Goal: Book appointment/travel/reservation

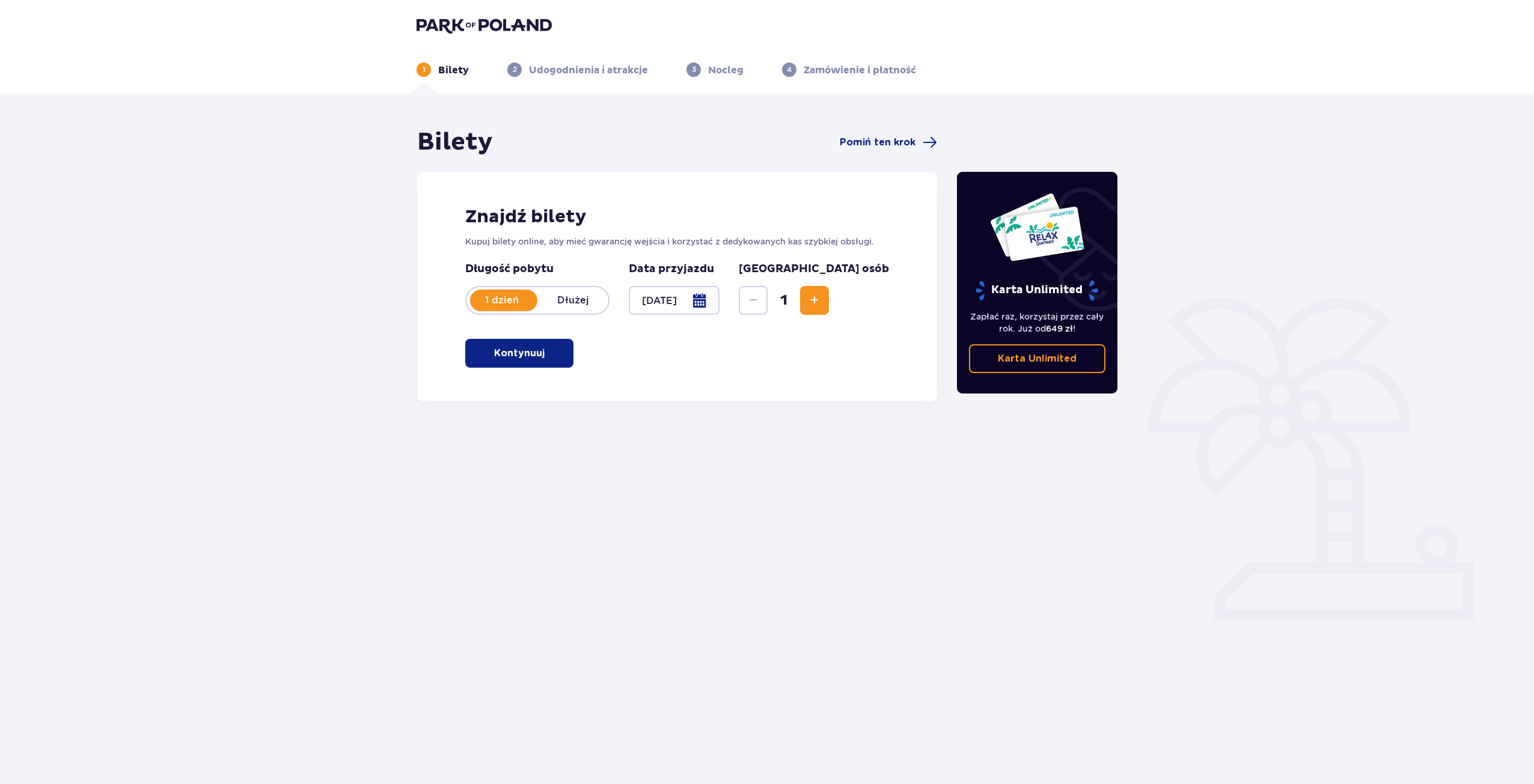
click at [521, 357] on p "Kontynuuj" at bounding box center [519, 353] width 50 height 14
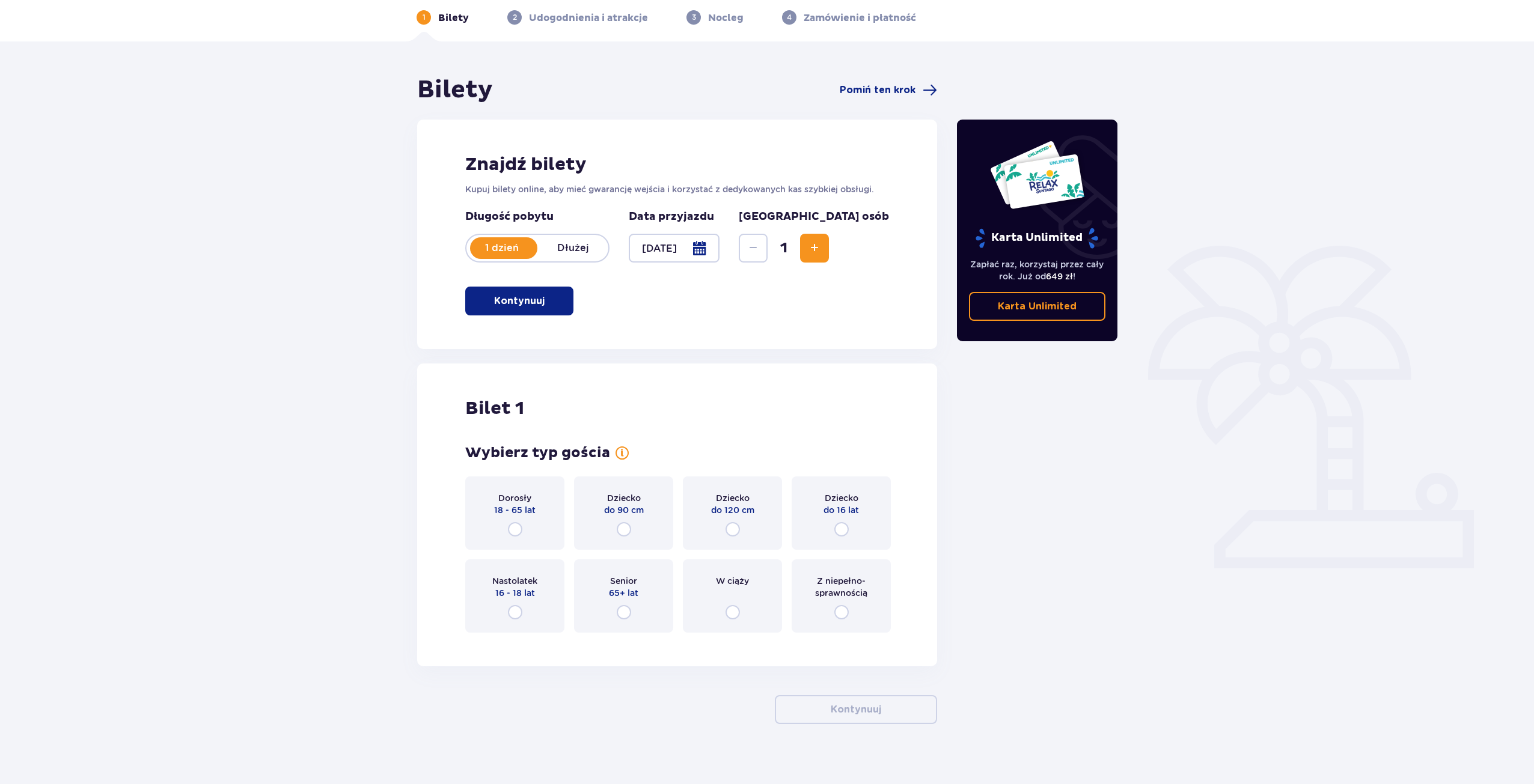
scroll to position [64, 0]
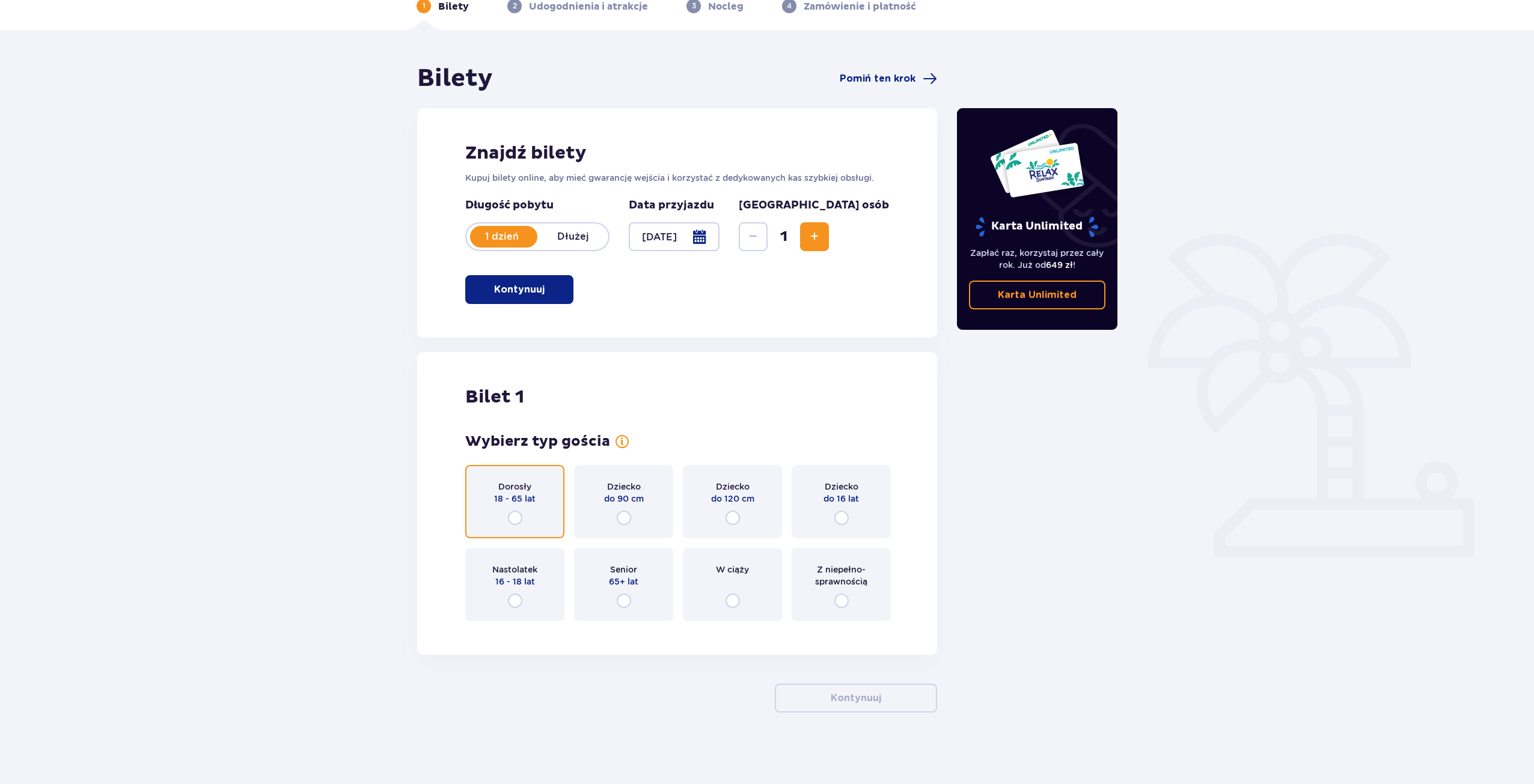
click at [515, 520] on input "radio" at bounding box center [515, 518] width 14 height 14
radio input "true"
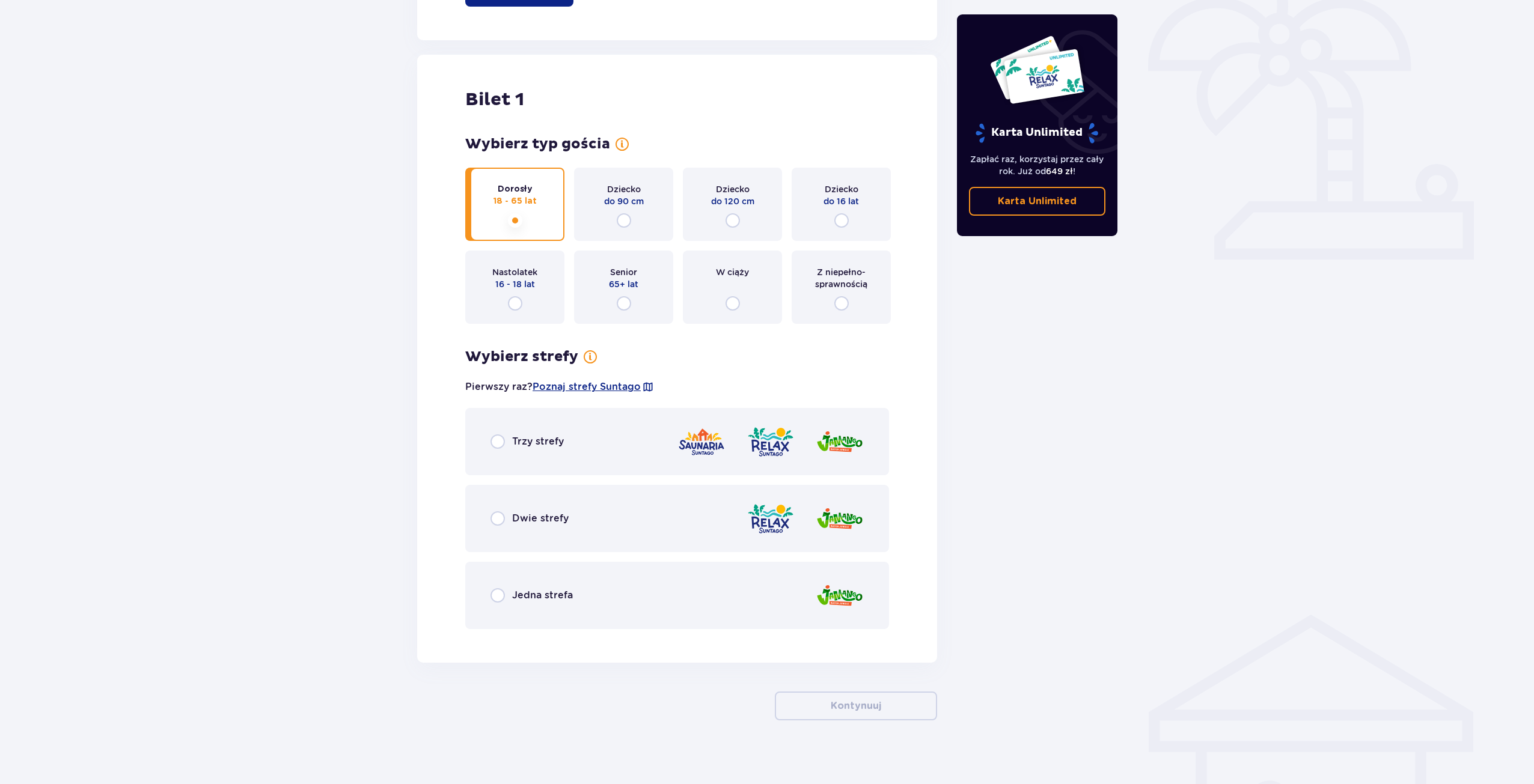
scroll to position [369, 0]
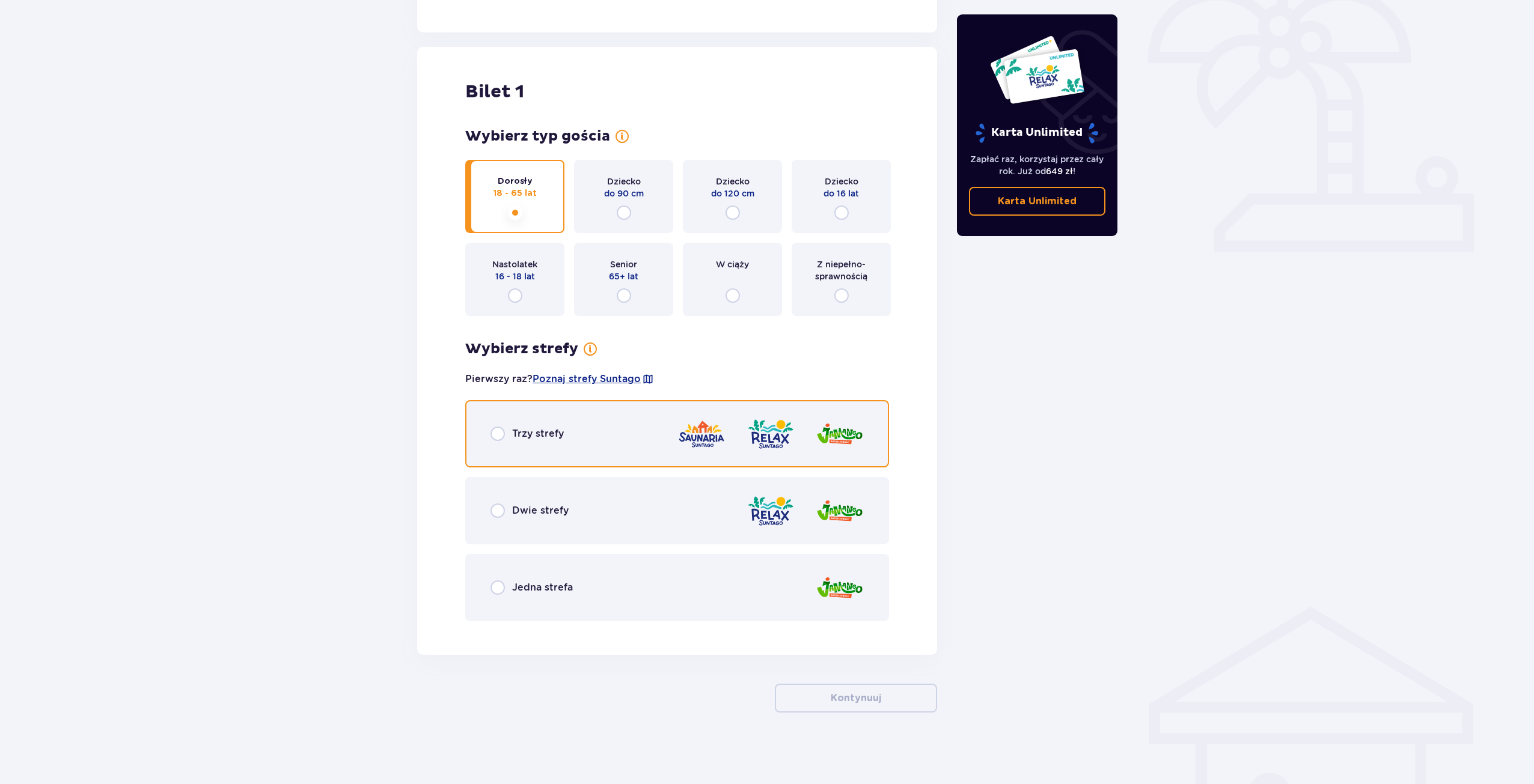
click at [498, 436] on input "radio" at bounding box center [497, 434] width 14 height 14
radio input "true"
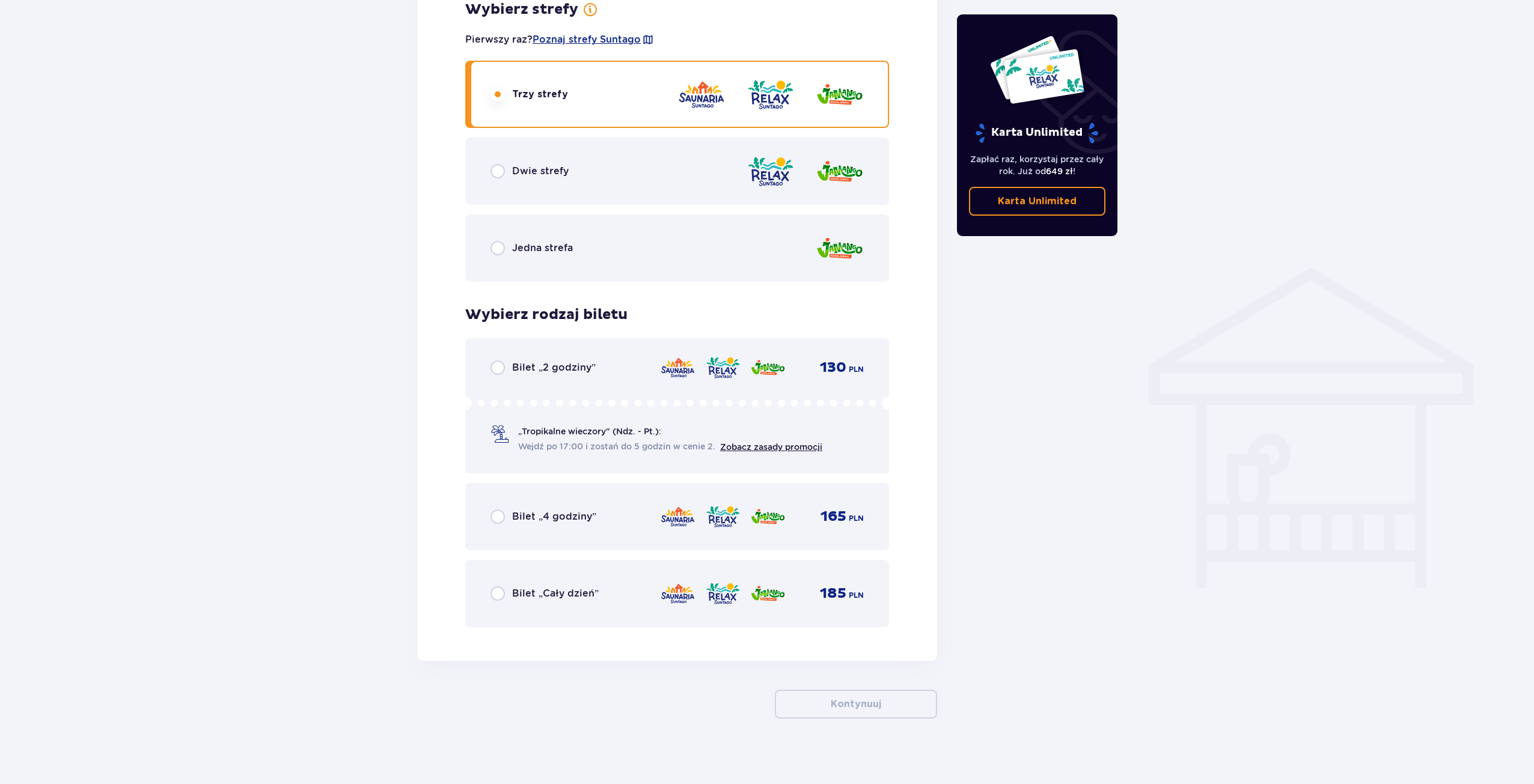
scroll to position [714, 0]
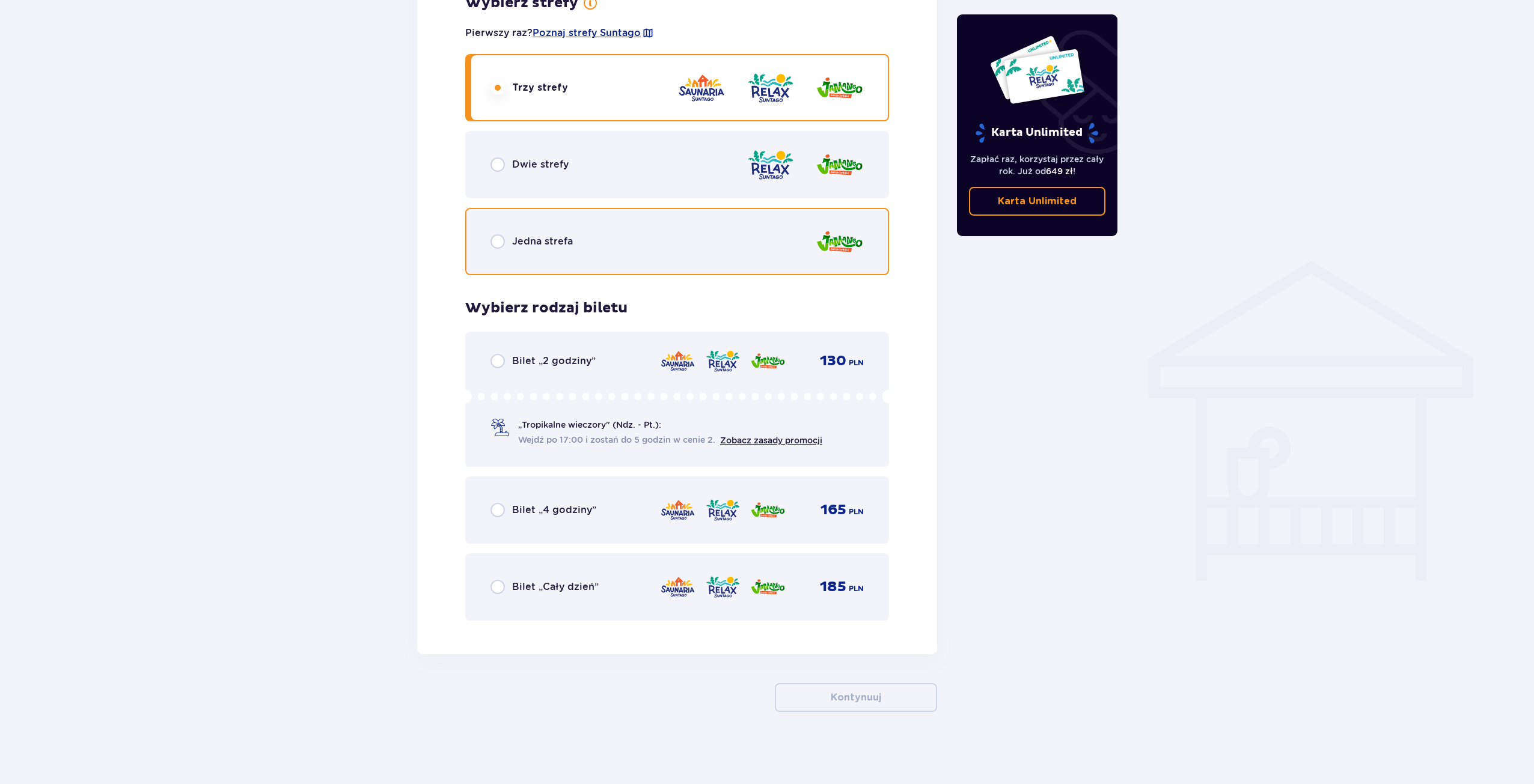
click at [497, 242] on input "radio" at bounding box center [497, 241] width 14 height 14
radio input "true"
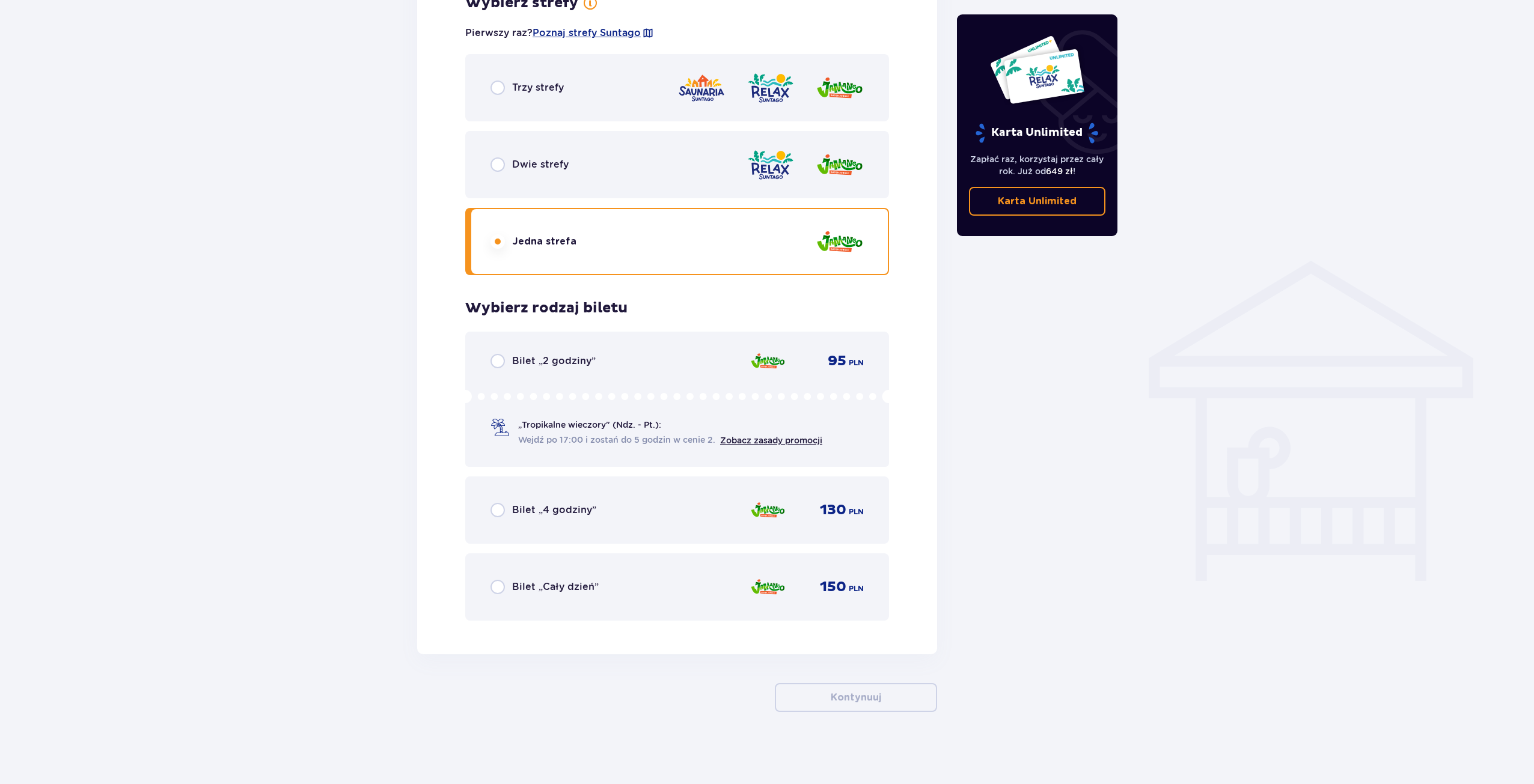
click at [500, 173] on div "Dwie strefy" at bounding box center [677, 165] width 424 height 68
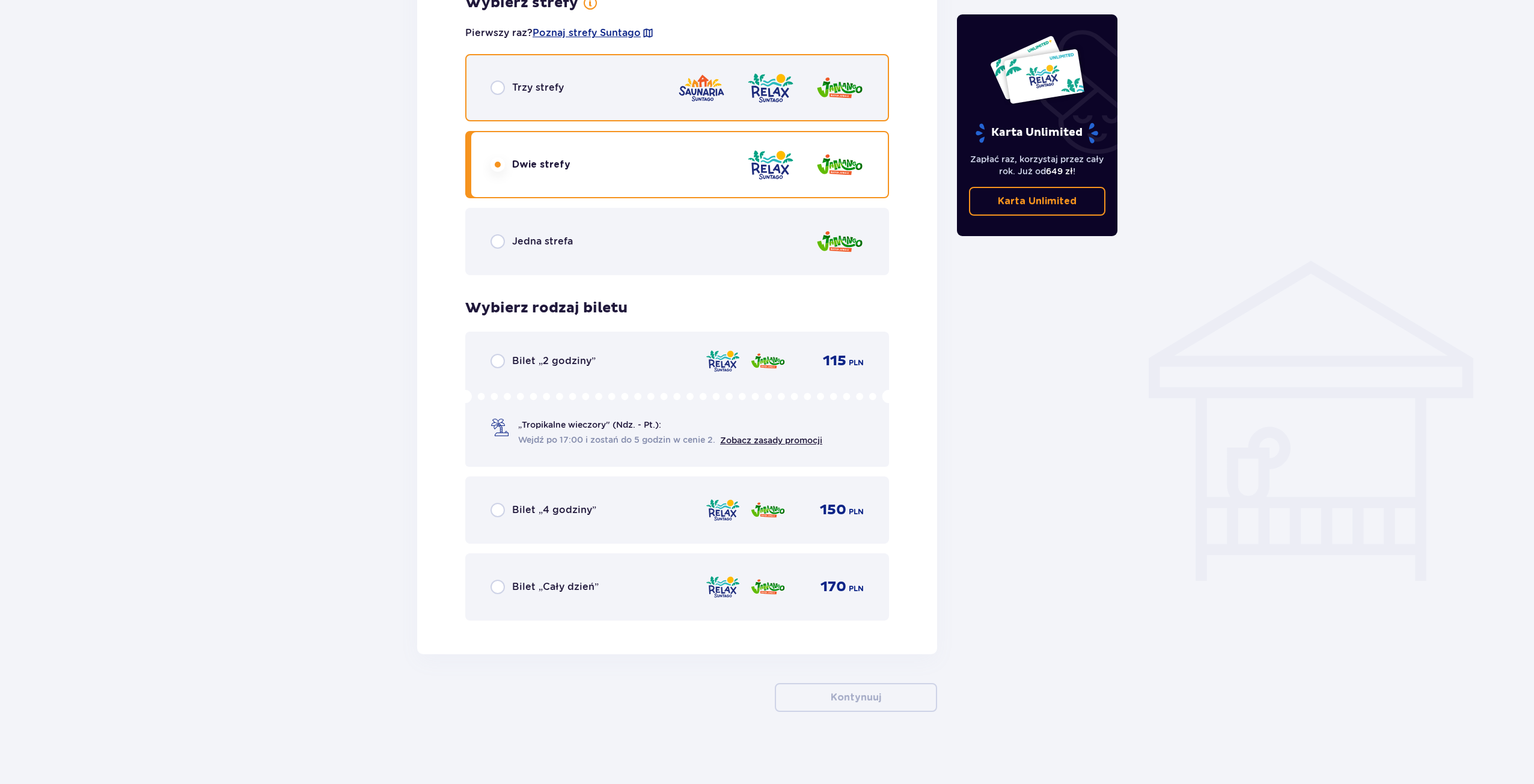
click at [497, 88] on input "radio" at bounding box center [497, 87] width 14 height 14
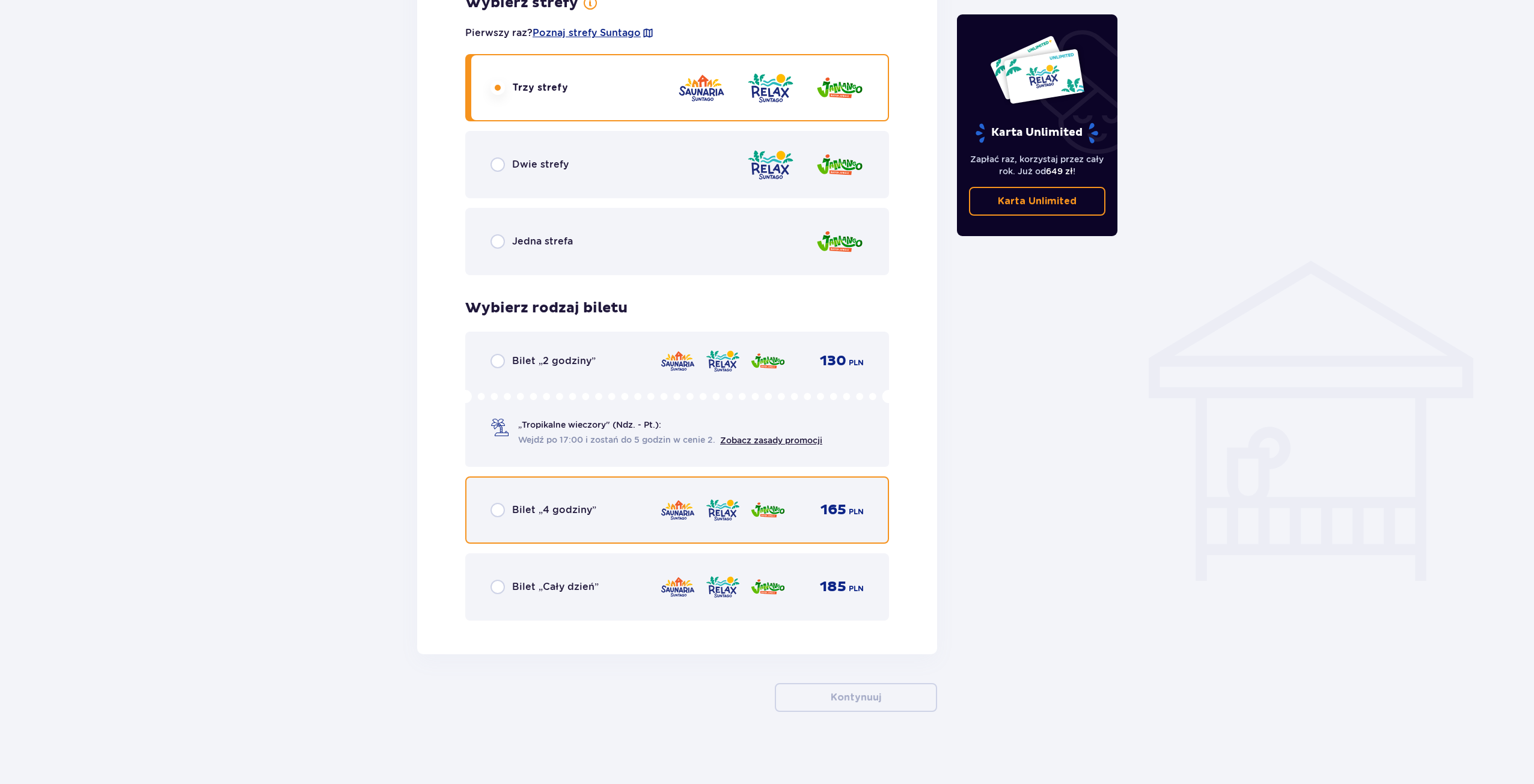
click at [497, 513] on input "radio" at bounding box center [497, 510] width 14 height 14
radio input "true"
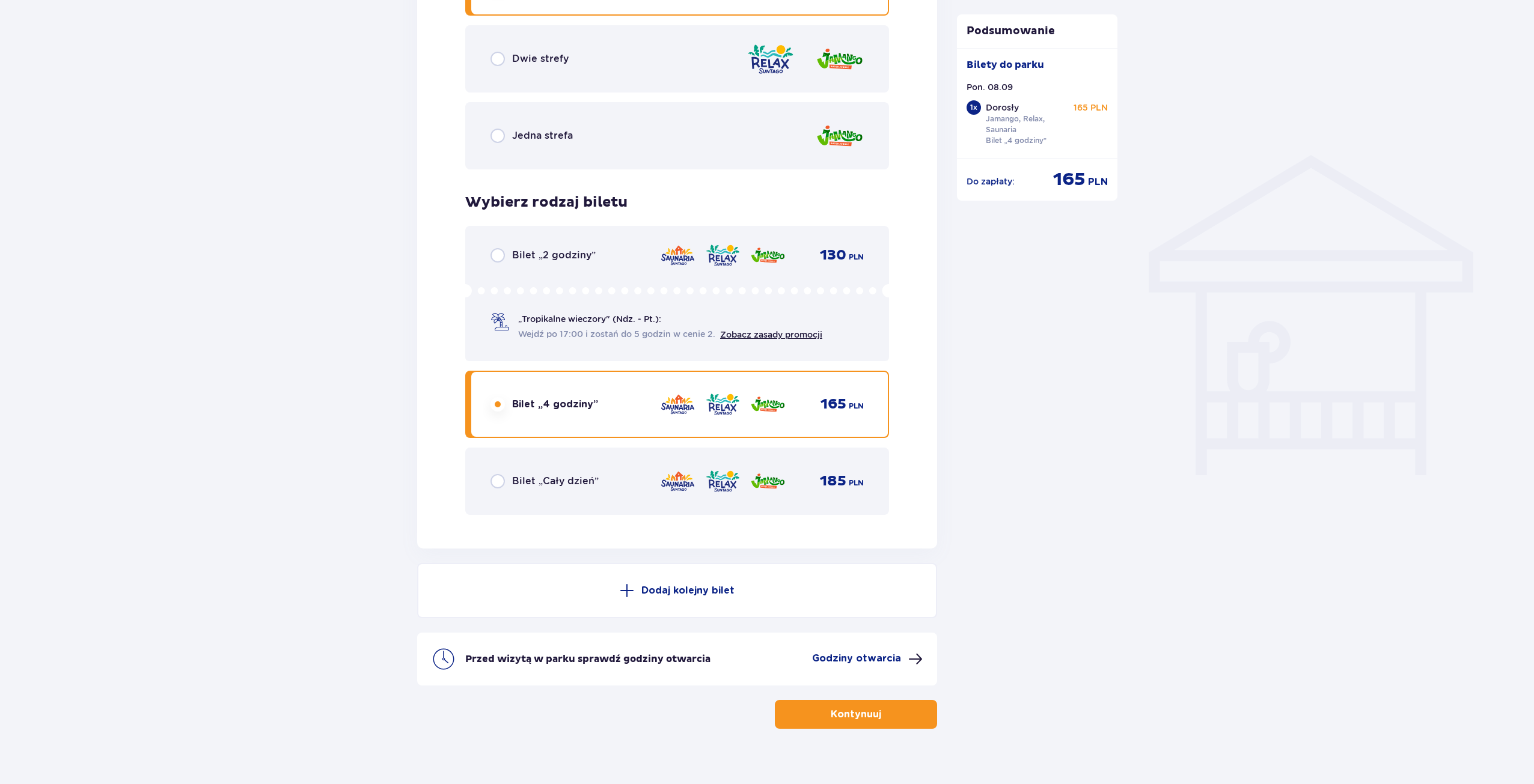
scroll to position [837, 0]
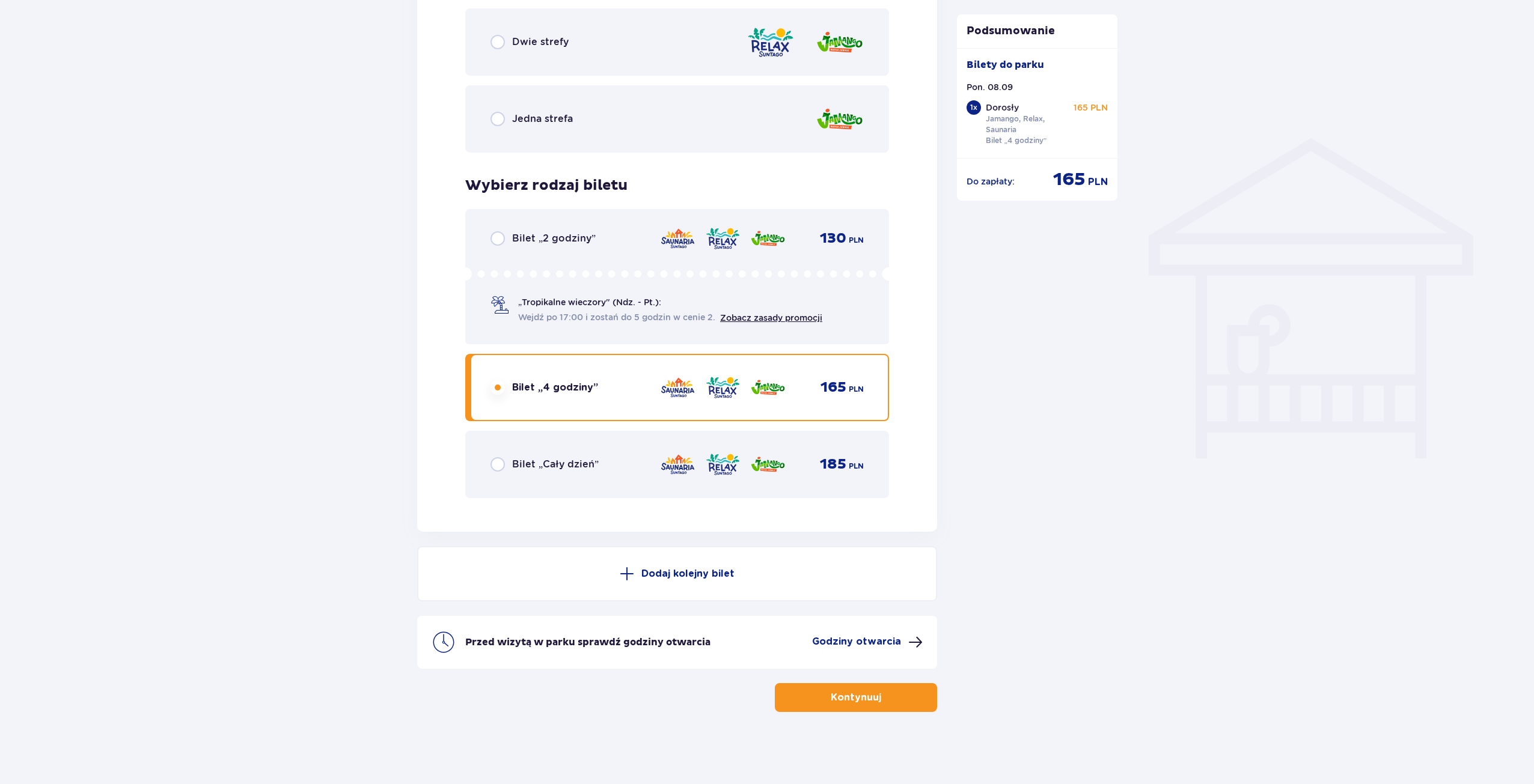
click at [885, 645] on p "Godziny otwarcia" at bounding box center [857, 642] width 89 height 14
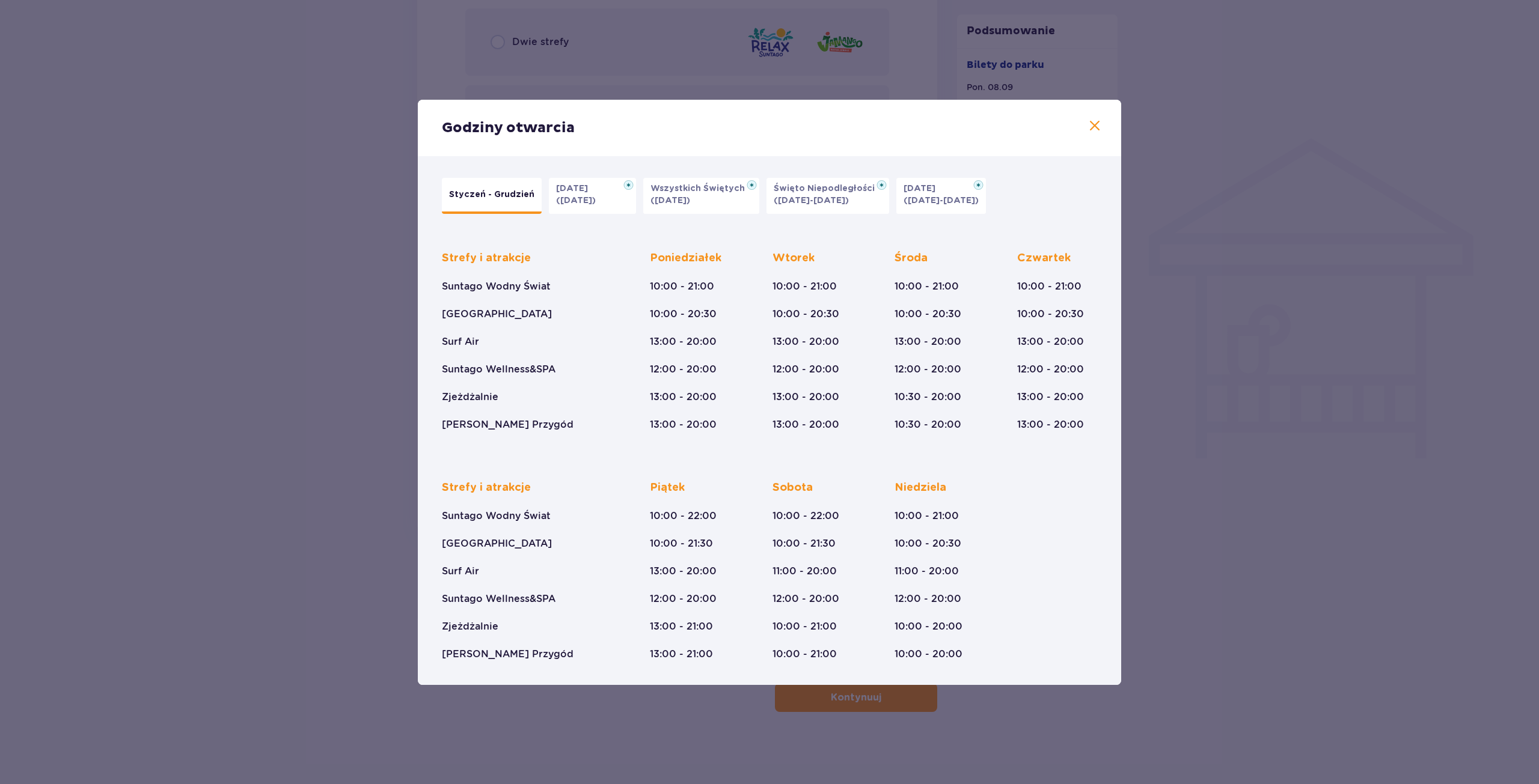
click at [354, 389] on div "Godziny otwarcia Styczeń - Grudzień [DATE] ([DATE]) Wszystkich Świętych ([DATE]…" at bounding box center [769, 392] width 1539 height 784
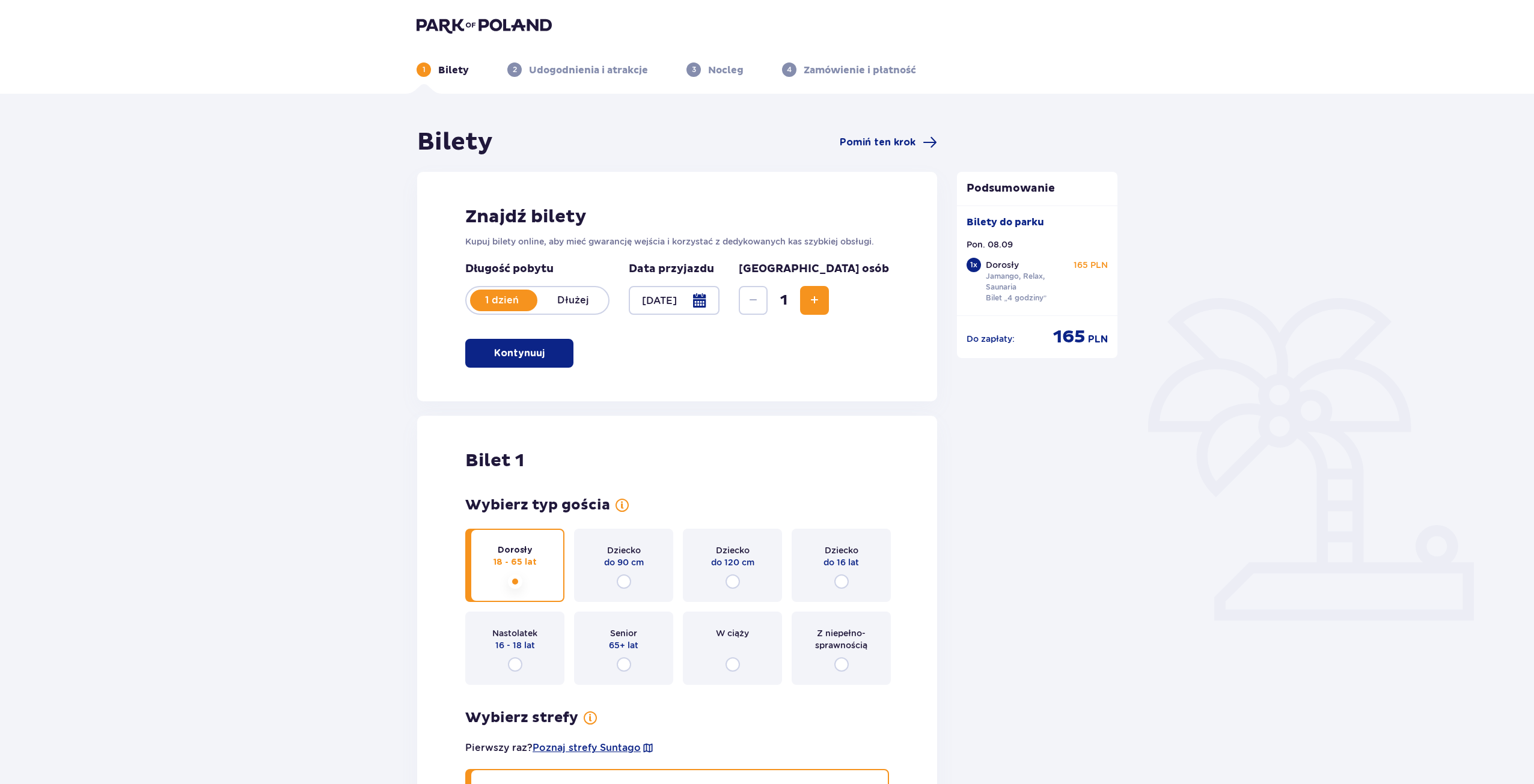
drag, startPoint x: 408, startPoint y: 519, endPoint x: 381, endPoint y: 291, distance: 229.6
